Goal: Transaction & Acquisition: Obtain resource

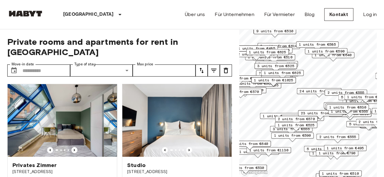
click at [360, 148] on span "1 units from €495" at bounding box center [344, 148] width 37 height 5
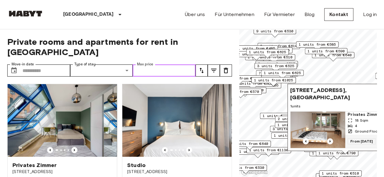
click at [169, 65] on input "Max price" at bounding box center [164, 71] width 63 height 12
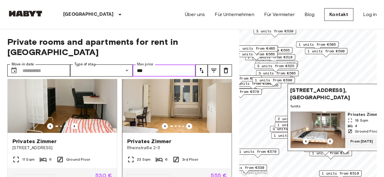
scroll to position [159, 0]
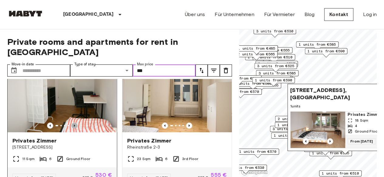
click at [75, 123] on icon "Previous image" at bounding box center [74, 126] width 6 height 6
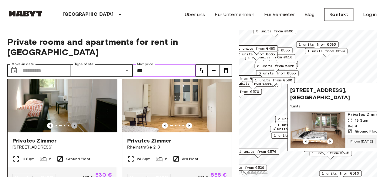
click at [75, 123] on icon "Previous image" at bounding box center [74, 126] width 6 height 6
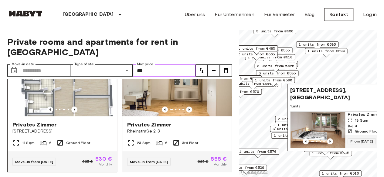
scroll to position [175, 0]
click at [74, 108] on icon "Previous image" at bounding box center [74, 109] width 1 height 2
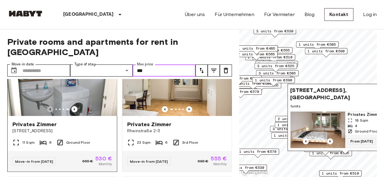
click at [51, 106] on icon "Previous image" at bounding box center [50, 109] width 6 height 6
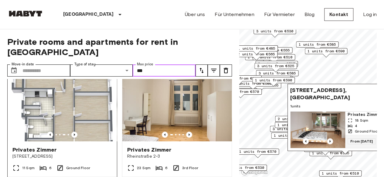
scroll to position [147, 0]
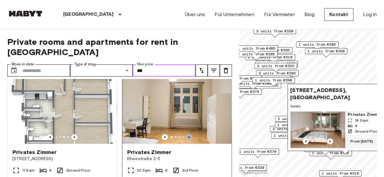
click at [186, 134] on icon "Previous image" at bounding box center [189, 137] width 6 height 6
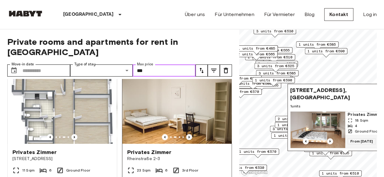
click at [186, 134] on icon "Previous image" at bounding box center [189, 137] width 6 height 6
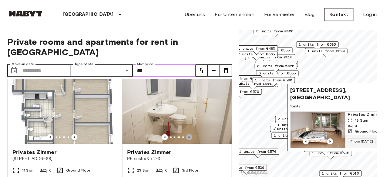
click at [186, 134] on icon "Previous image" at bounding box center [189, 137] width 6 height 6
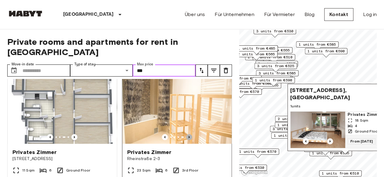
click at [186, 134] on icon "Previous image" at bounding box center [189, 137] width 6 height 6
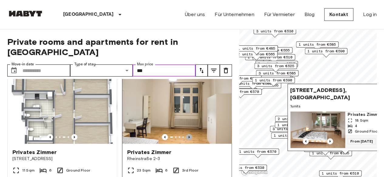
click at [186, 134] on icon "Previous image" at bounding box center [189, 137] width 6 height 6
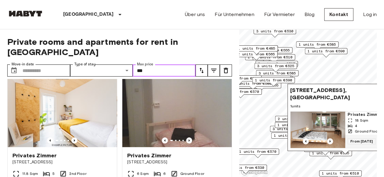
scroll to position [278, 0]
click at [186, 137] on icon "Previous image" at bounding box center [189, 140] width 6 height 6
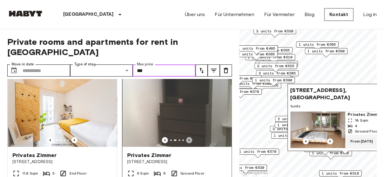
click at [186, 137] on icon "Previous image" at bounding box center [189, 140] width 6 height 6
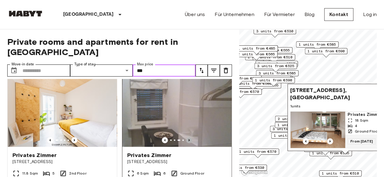
click at [186, 137] on icon "Previous image" at bounding box center [189, 140] width 6 height 6
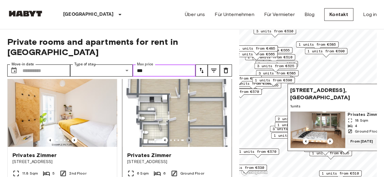
click at [186, 137] on icon "Previous image" at bounding box center [189, 140] width 6 height 6
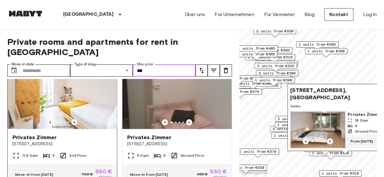
scroll to position [293, 0]
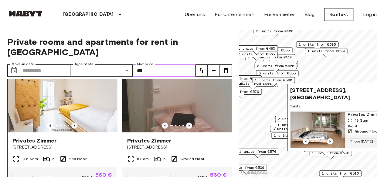
click at [75, 123] on icon "Previous image" at bounding box center [74, 126] width 6 height 6
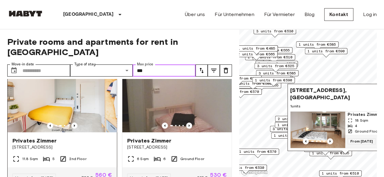
click at [73, 116] on img at bounding box center [62, 96] width 109 height 73
type input "***"
click at [71, 123] on icon "Previous image" at bounding box center [74, 126] width 6 height 6
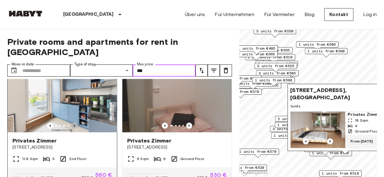
click at [71, 123] on icon "Previous image" at bounding box center [74, 126] width 6 height 6
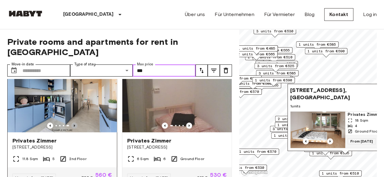
click at [71, 123] on icon "Previous image" at bounding box center [74, 126] width 6 height 6
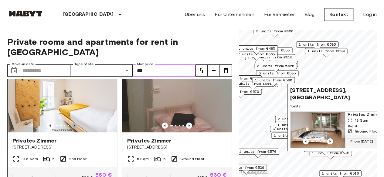
click at [71, 123] on icon "Previous image" at bounding box center [74, 126] width 6 height 6
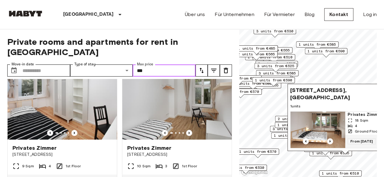
scroll to position [420, 0]
click at [73, 130] on icon "Previous image" at bounding box center [74, 133] width 6 height 6
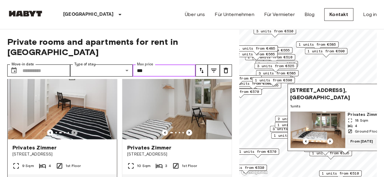
click at [73, 130] on icon "Previous image" at bounding box center [74, 133] width 6 height 6
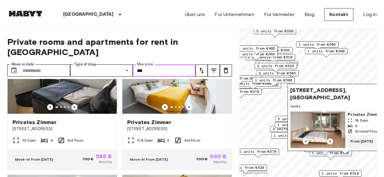
scroll to position [1116, 0]
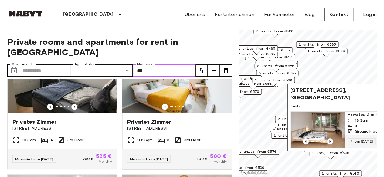
click at [186, 110] on icon "Previous image" at bounding box center [189, 107] width 6 height 6
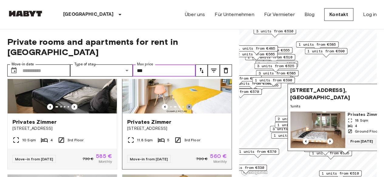
click at [186, 110] on icon "Previous image" at bounding box center [189, 107] width 6 height 6
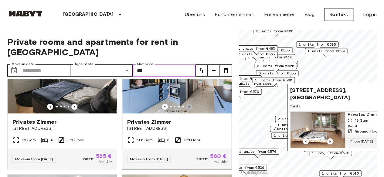
click at [186, 110] on icon "Previous image" at bounding box center [189, 107] width 6 height 6
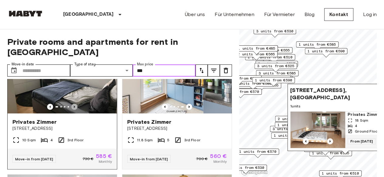
click at [72, 110] on icon "Previous image" at bounding box center [74, 107] width 6 height 6
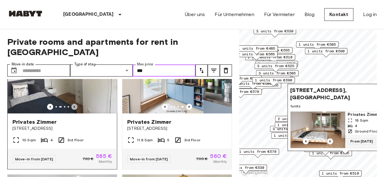
click at [72, 110] on icon "Previous image" at bounding box center [74, 107] width 6 height 6
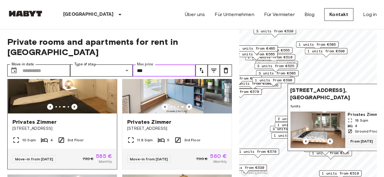
click at [72, 110] on icon "Previous image" at bounding box center [74, 107] width 6 height 6
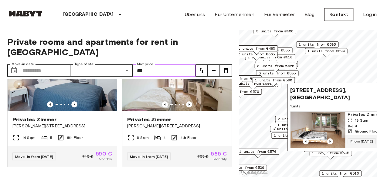
scroll to position [1253, 0]
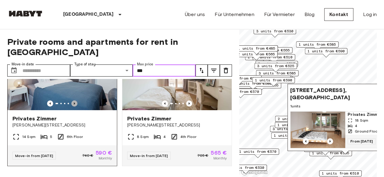
click at [72, 107] on icon "Previous image" at bounding box center [74, 104] width 6 height 6
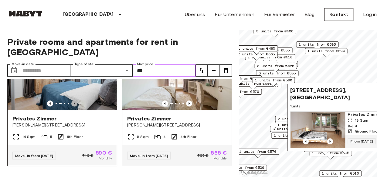
click at [72, 107] on icon "Previous image" at bounding box center [74, 104] width 6 height 6
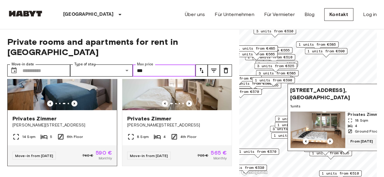
click at [72, 107] on icon "Previous image" at bounding box center [74, 104] width 6 height 6
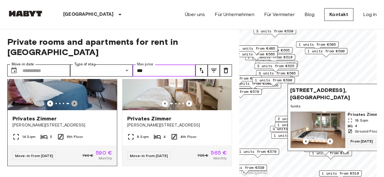
click at [72, 107] on icon "Previous image" at bounding box center [74, 104] width 6 height 6
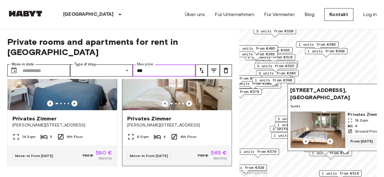
click at [186, 107] on icon "Previous image" at bounding box center [189, 104] width 6 height 6
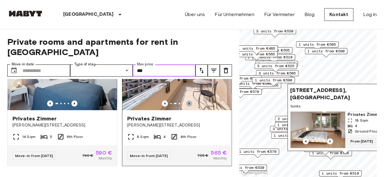
click at [186, 107] on icon "Previous image" at bounding box center [189, 104] width 6 height 6
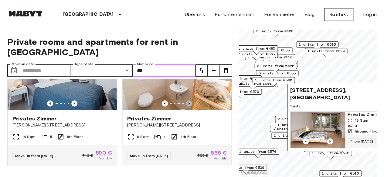
click at [186, 107] on icon "Previous image" at bounding box center [189, 104] width 6 height 6
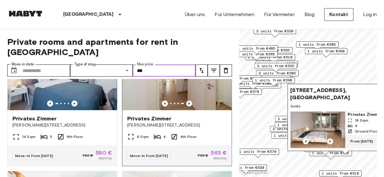
scroll to position [1278, 0]
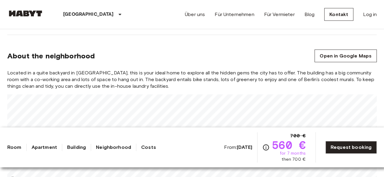
scroll to position [646, 0]
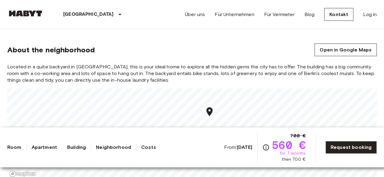
click at [13, 149] on link "Room" at bounding box center [14, 147] width 14 height 7
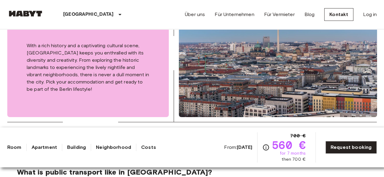
scroll to position [1120, 0]
